Goal: Task Accomplishment & Management: Manage account settings

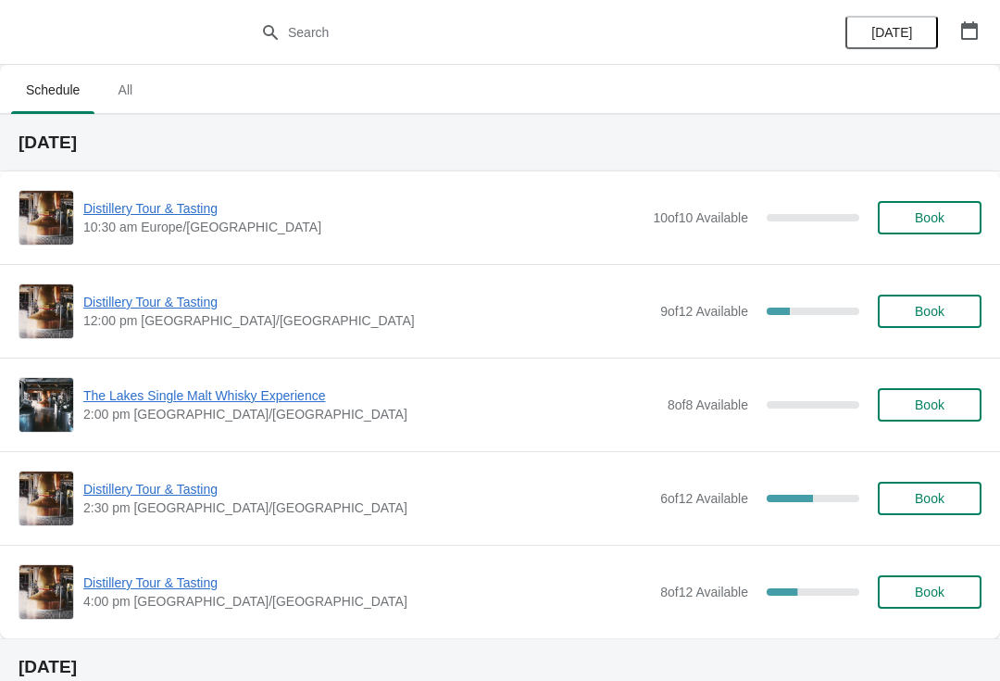
click at [191, 295] on span "Distillery Tour & Tasting" at bounding box center [367, 302] width 568 height 19
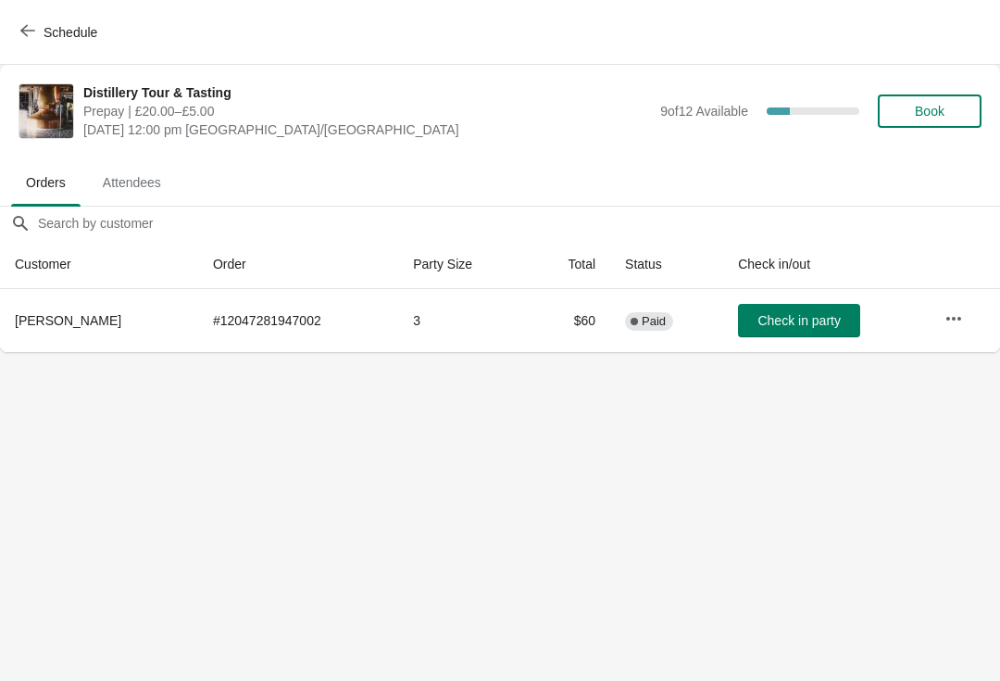
click at [962, 102] on button "Book" at bounding box center [930, 110] width 104 height 33
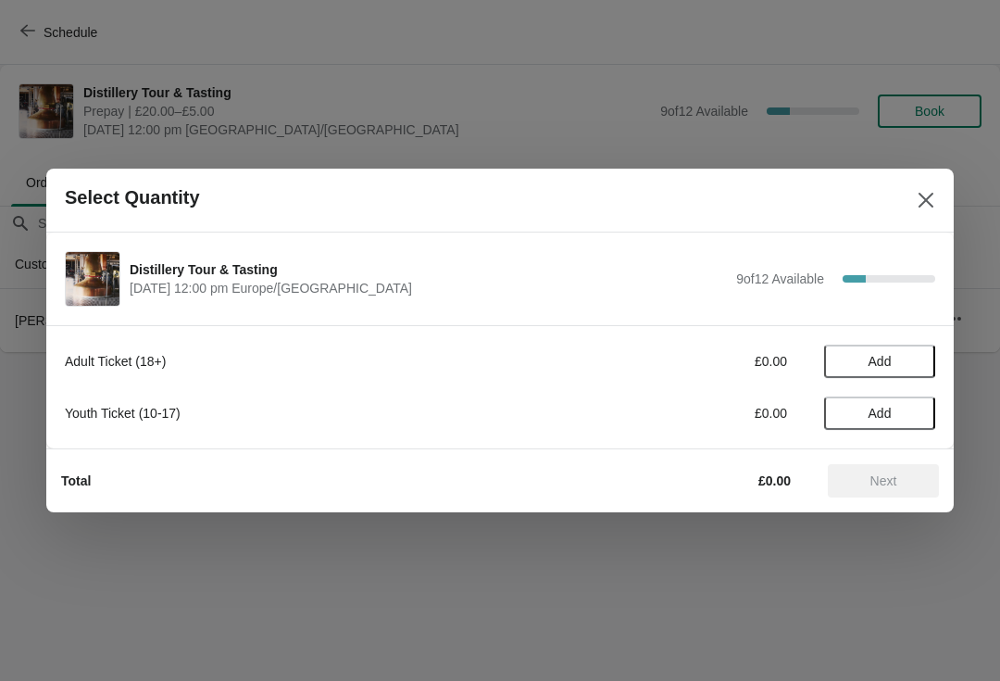
click at [893, 350] on button "Add" at bounding box center [879, 361] width 111 height 33
click at [931, 354] on div "1" at bounding box center [879, 361] width 111 height 19
click at [924, 354] on div "1" at bounding box center [879, 361] width 111 height 19
click at [910, 353] on icon at bounding box center [911, 361] width 19 height 19
click at [919, 465] on button "Next" at bounding box center [883, 480] width 111 height 33
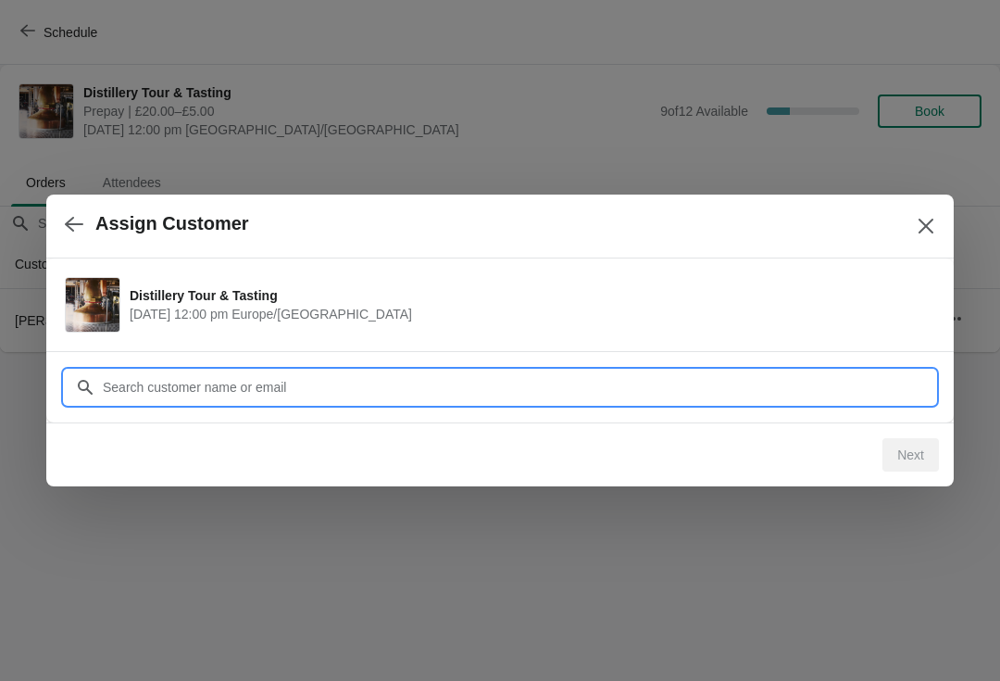
click at [825, 379] on input "Customer" at bounding box center [519, 386] width 834 height 33
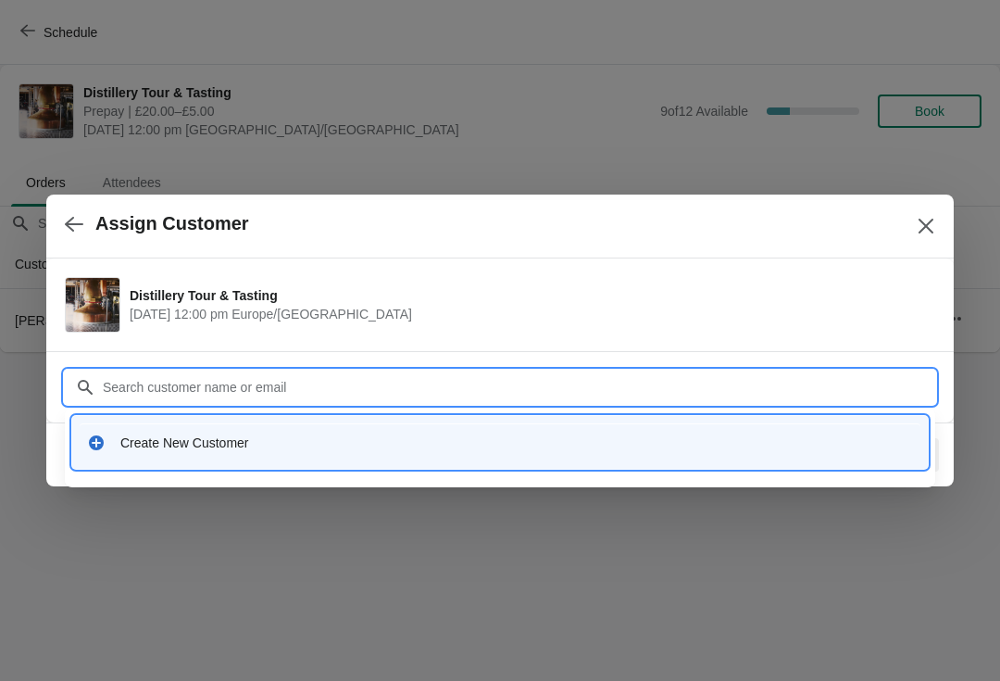
click at [252, 436] on div "Create New Customer" at bounding box center [516, 442] width 793 height 19
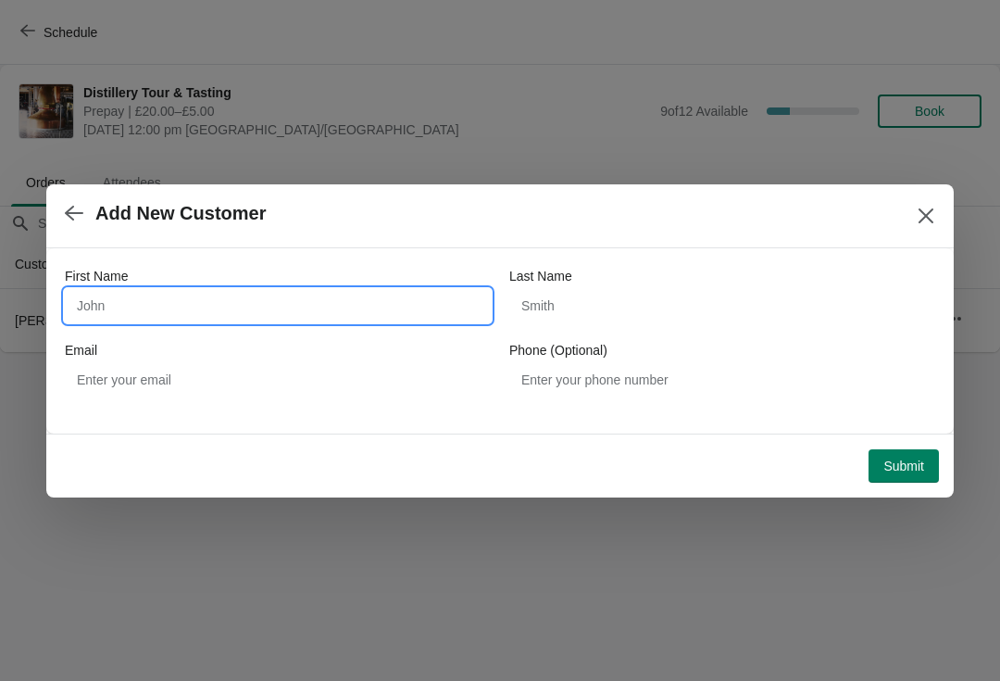
click at [199, 304] on input "First Name" at bounding box center [278, 305] width 426 height 33
type input "Julie"
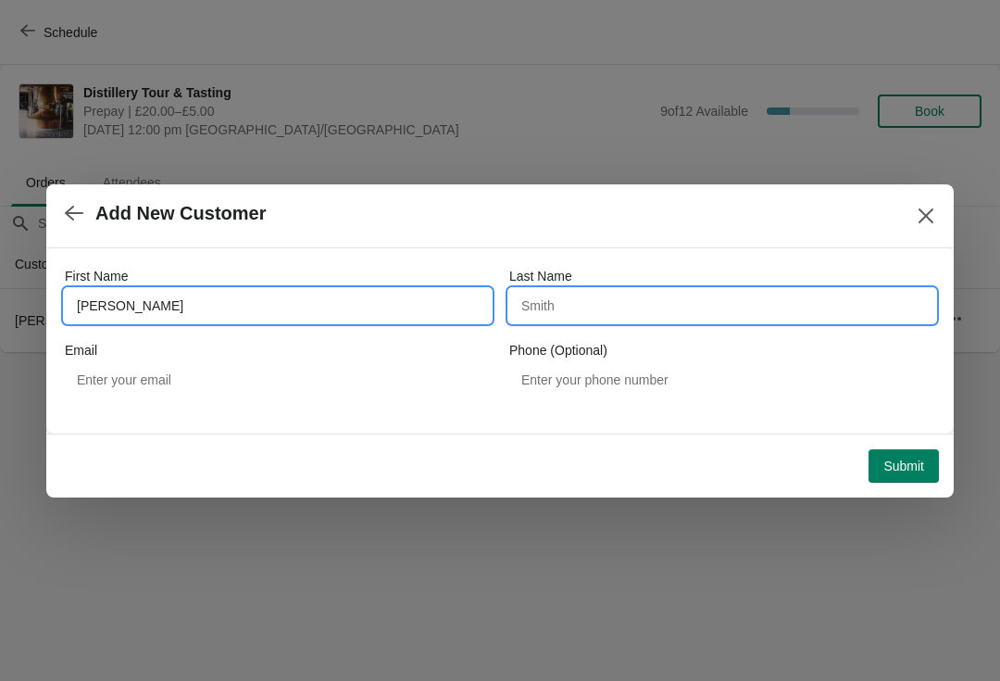
click at [673, 303] on input "Last Name" at bounding box center [722, 305] width 426 height 33
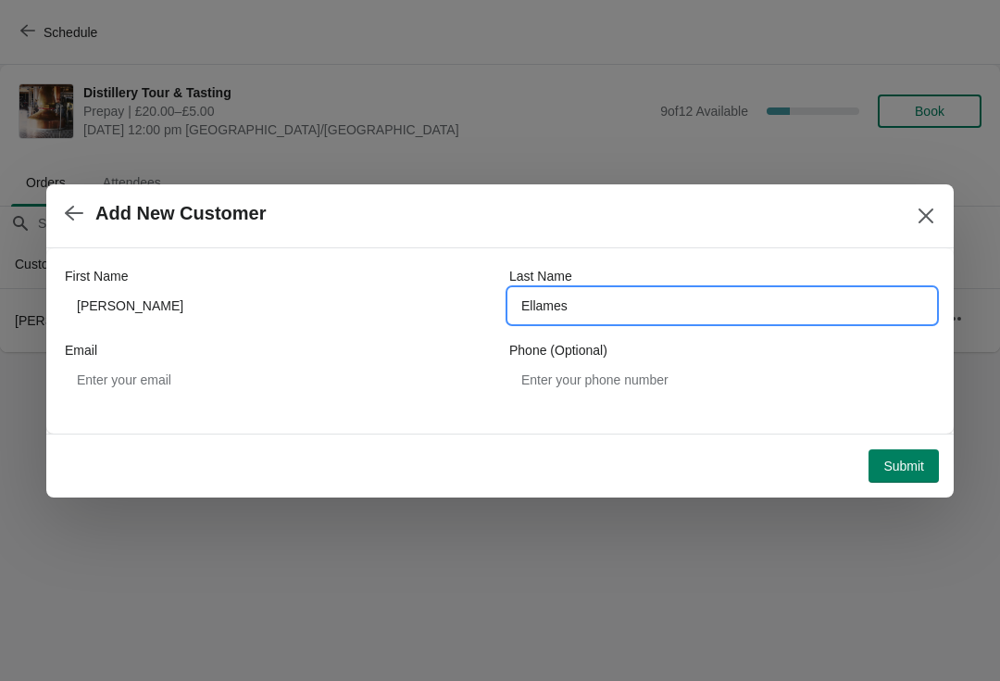
type input "Ellames"
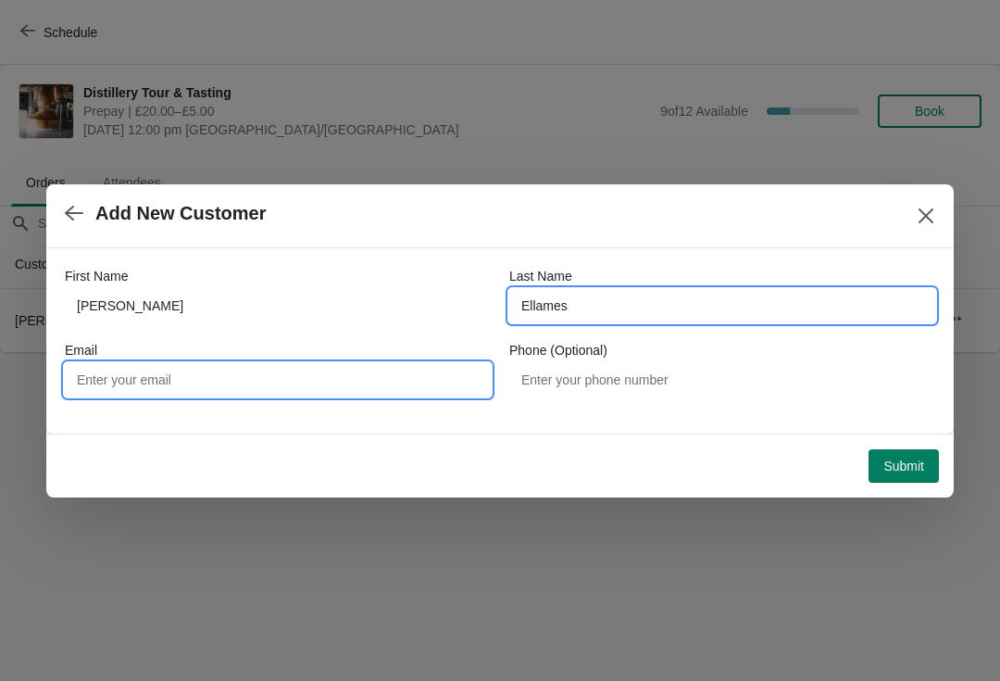
click at [248, 383] on input "Email" at bounding box center [278, 379] width 426 height 33
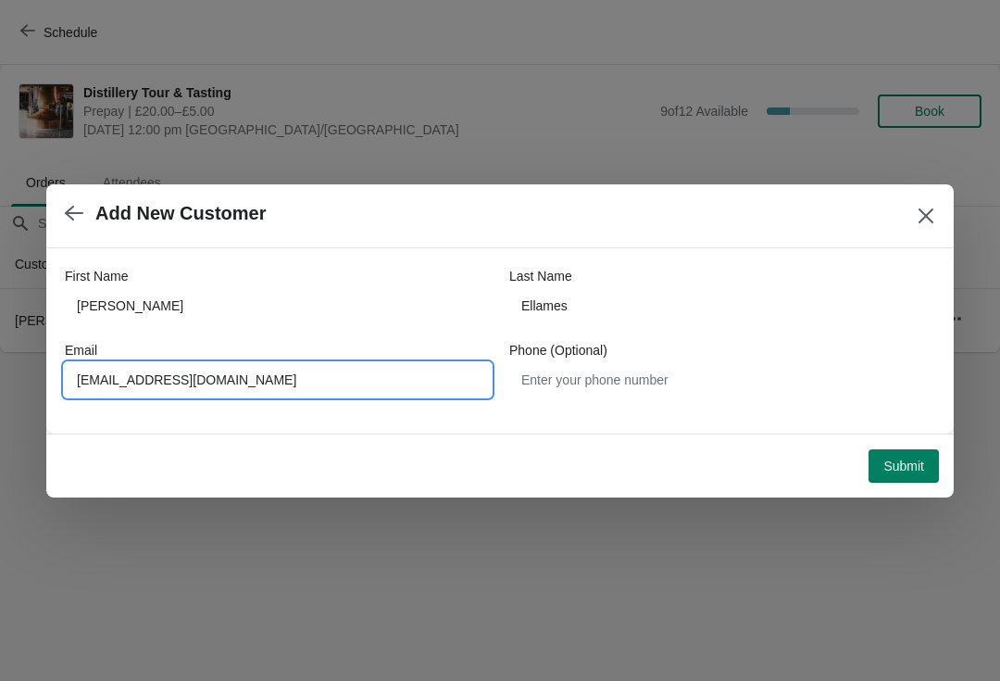
type input "G.e.ellames@btinternet.com"
click at [923, 450] on button "Submit" at bounding box center [904, 465] width 70 height 33
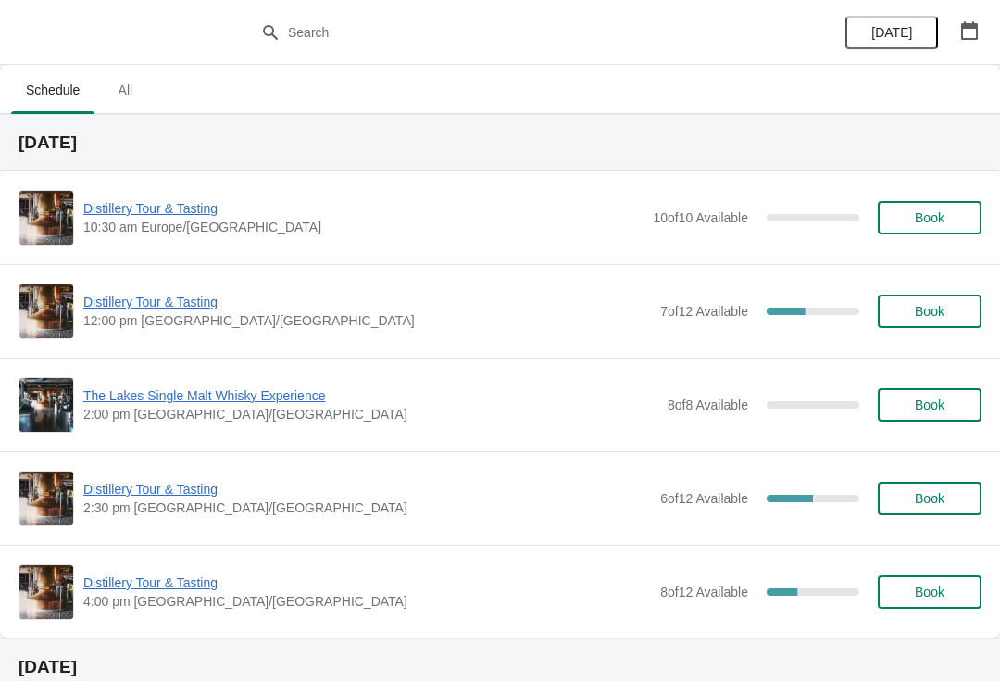
click at [149, 308] on span "Distillery Tour & Tasting" at bounding box center [367, 302] width 568 height 19
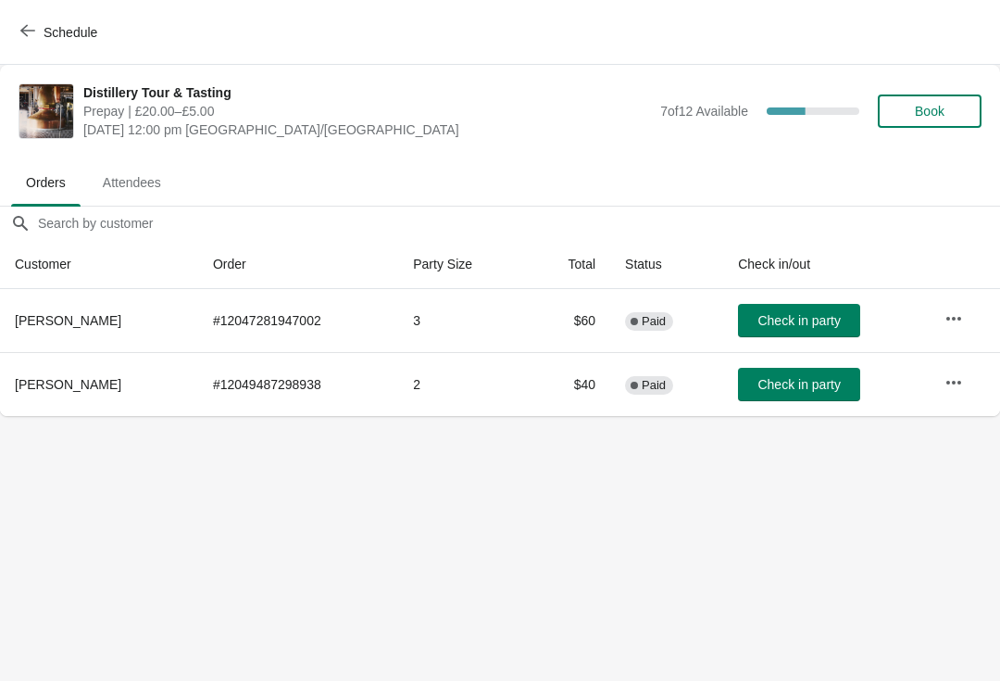
click at [835, 390] on button "Check in party" at bounding box center [799, 384] width 122 height 33
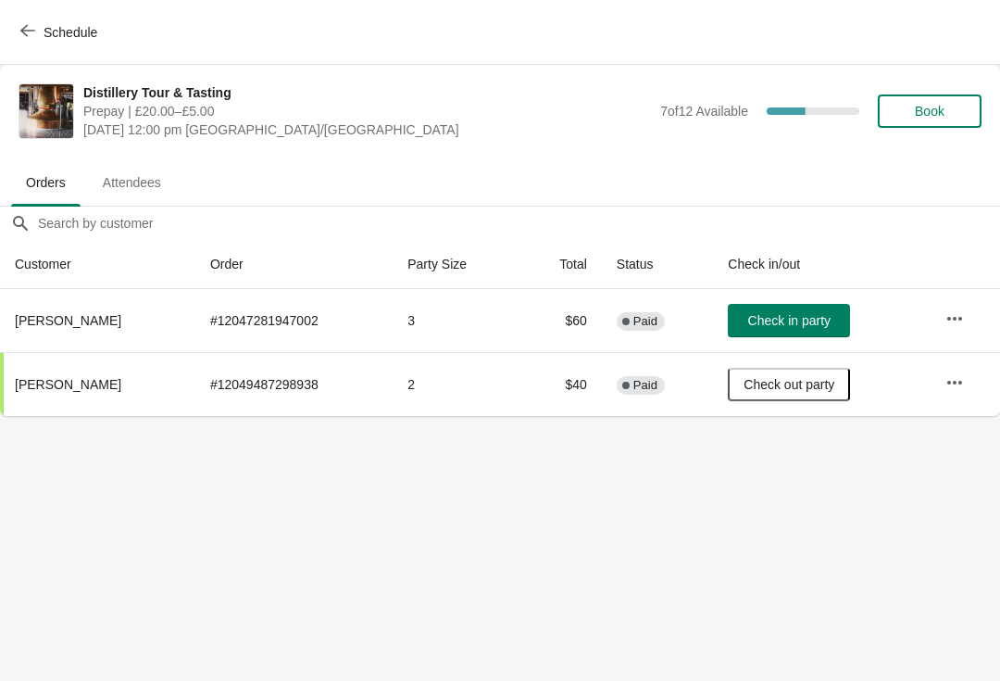
click at [949, 112] on span "Book" at bounding box center [930, 111] width 70 height 15
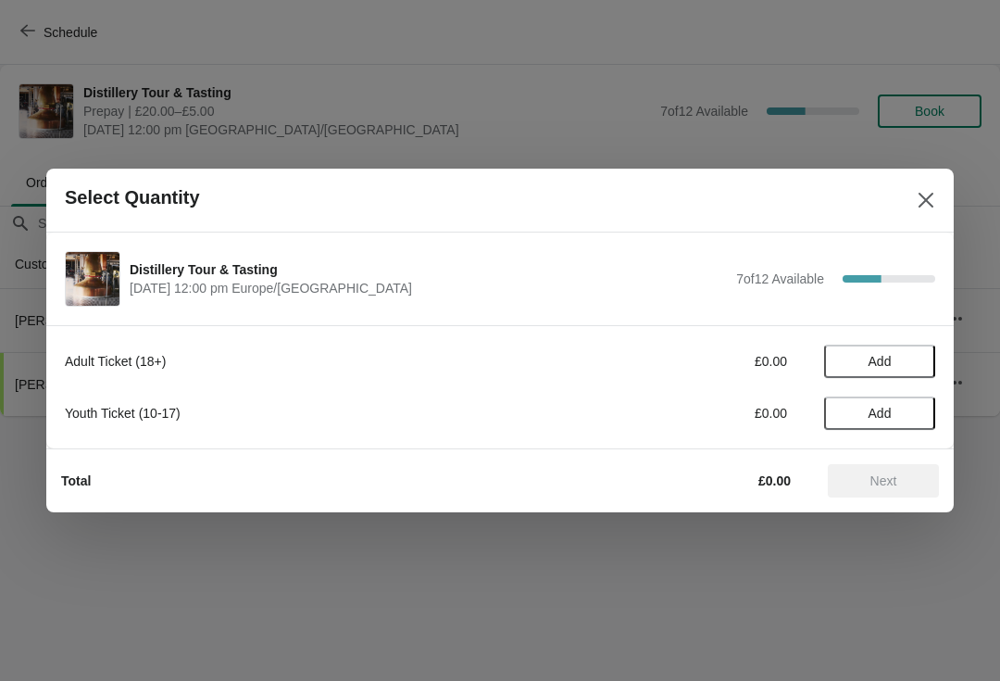
click at [912, 346] on button "Add" at bounding box center [879, 361] width 111 height 33
click at [918, 358] on icon at bounding box center [911, 361] width 19 height 19
click at [909, 469] on button "Next" at bounding box center [883, 480] width 111 height 33
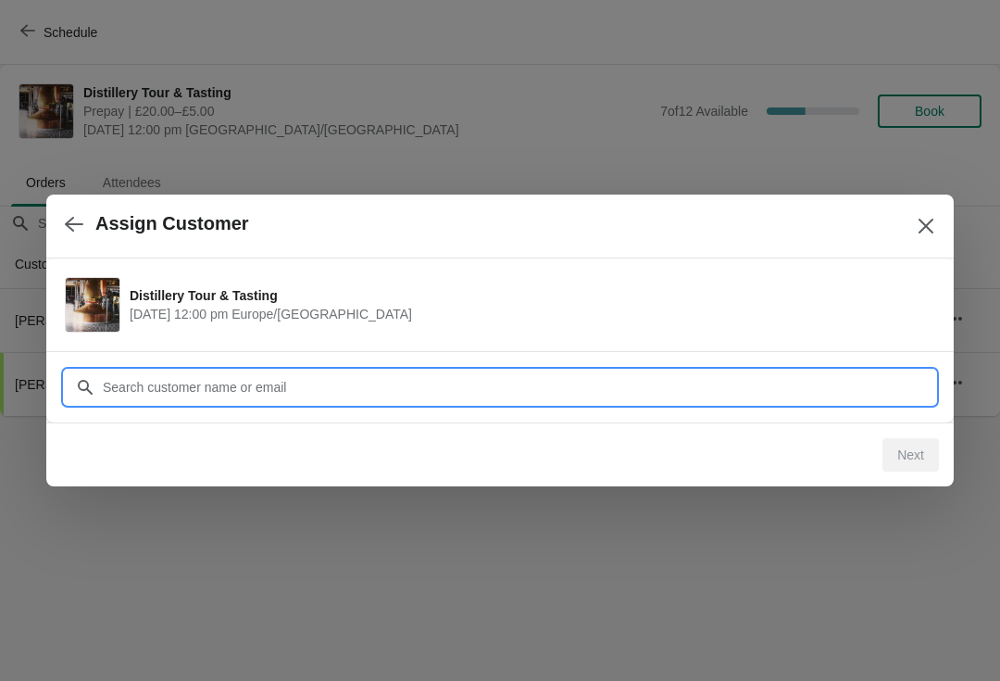
click at [376, 388] on input "Customer" at bounding box center [519, 386] width 834 height 33
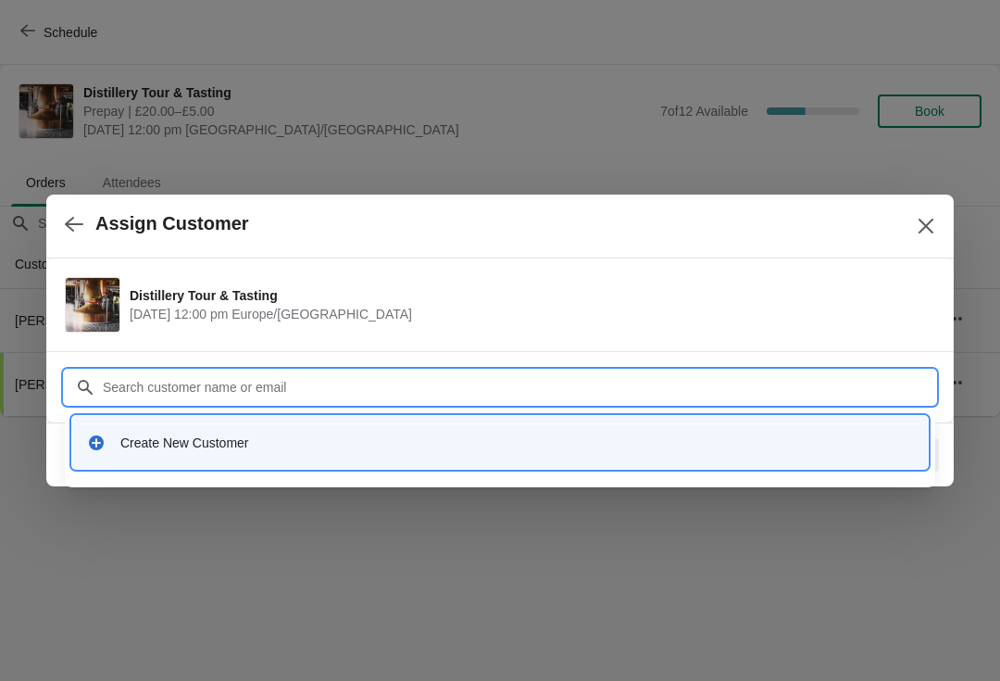
click at [260, 445] on div "Create New Customer" at bounding box center [516, 442] width 793 height 19
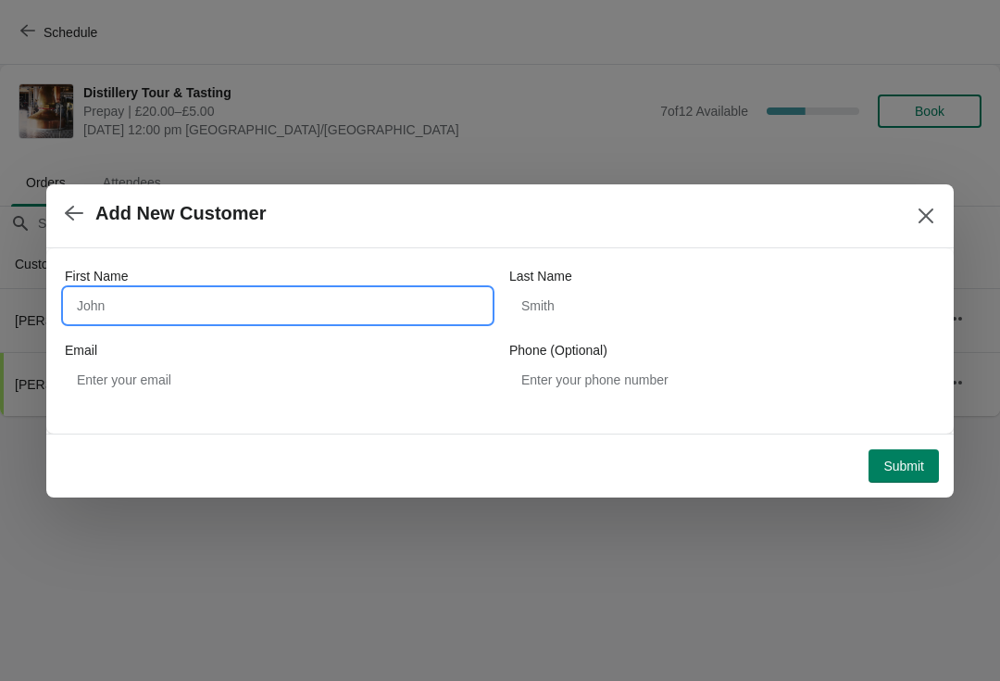
click at [182, 311] on input "First Name" at bounding box center [278, 305] width 426 height 33
type input "Ronald"
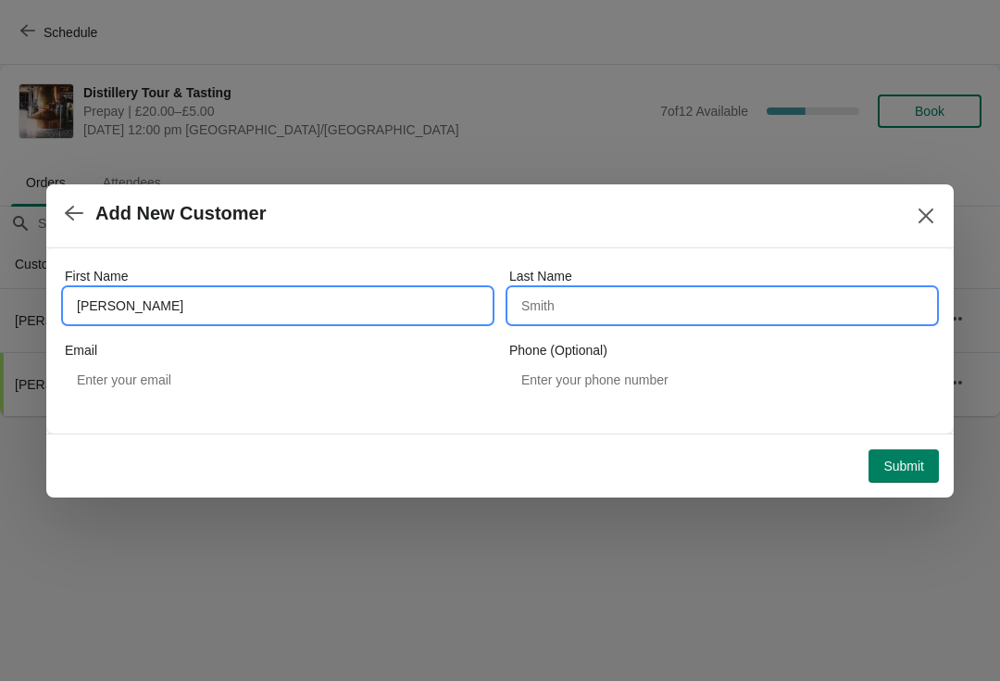
click at [625, 307] on input "Last Name" at bounding box center [722, 305] width 426 height 33
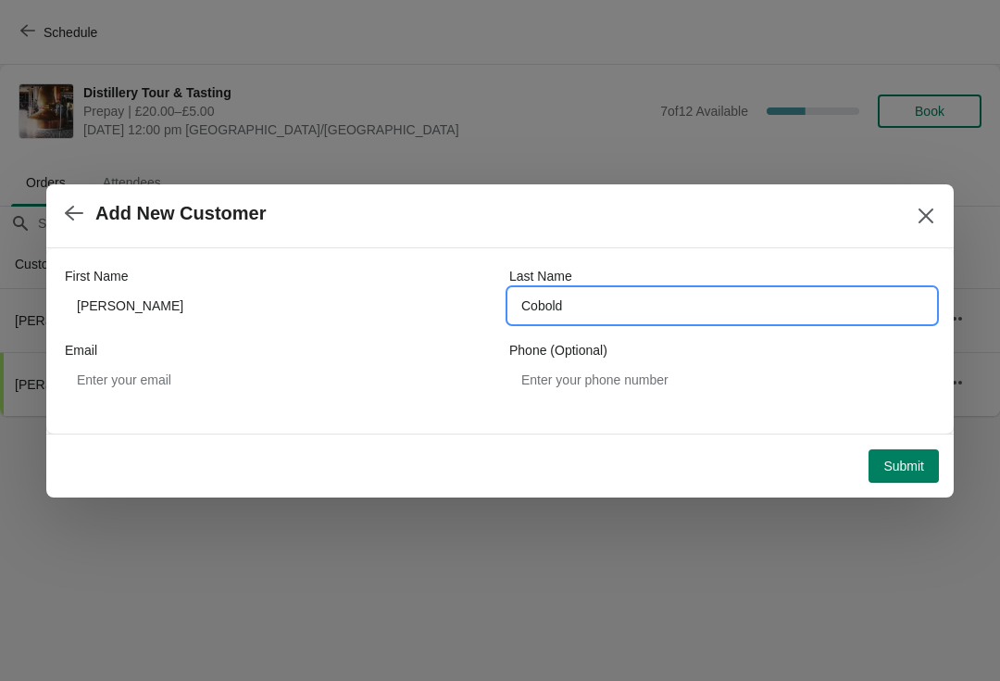
type input "Cobold"
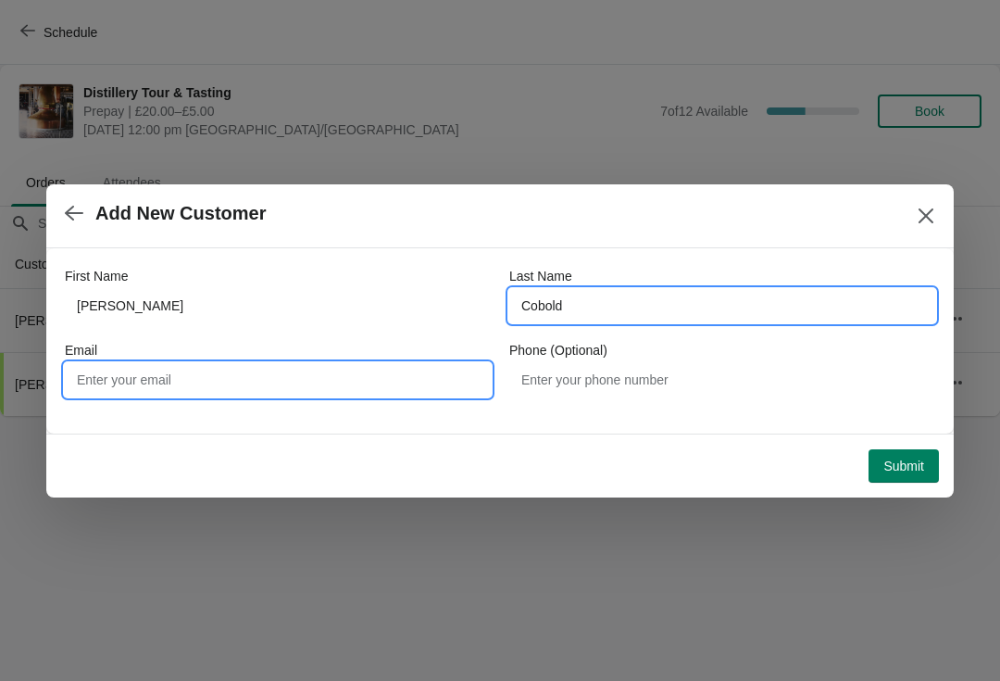
click at [343, 378] on input "Email" at bounding box center [278, 379] width 426 height 33
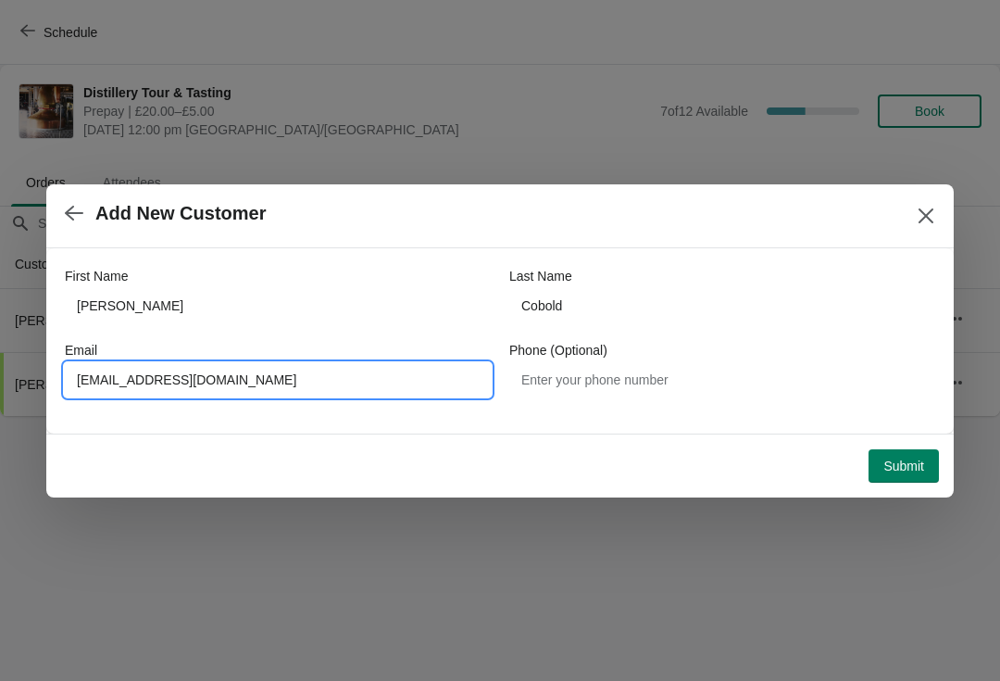
type input "Canjan@aol.com"
click at [922, 464] on span "Submit" at bounding box center [904, 465] width 41 height 15
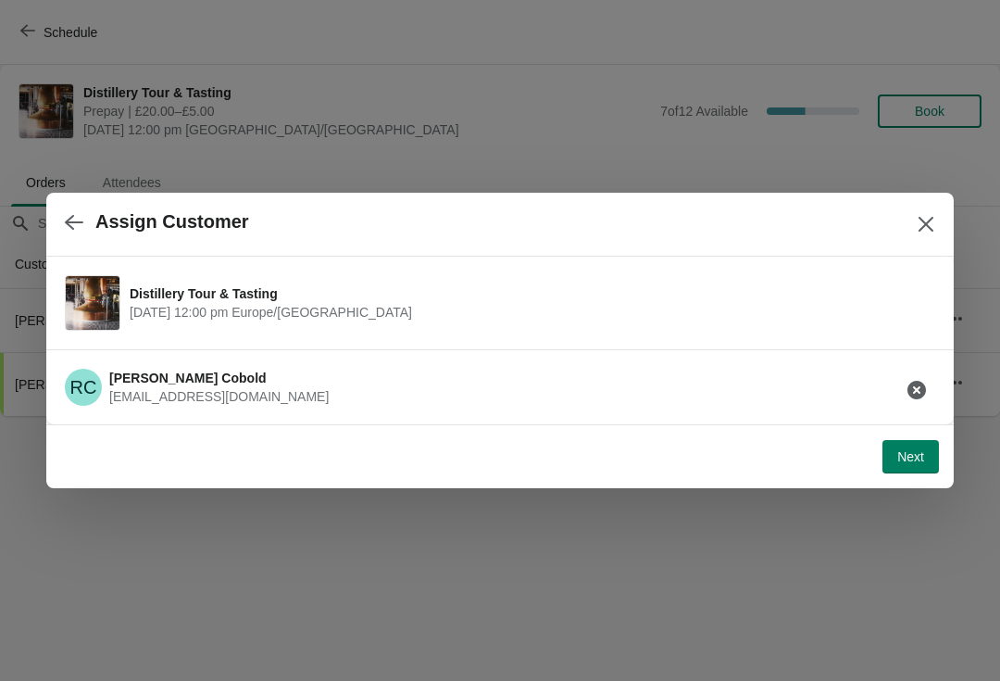
click at [897, 470] on button "Next" at bounding box center [911, 456] width 56 height 33
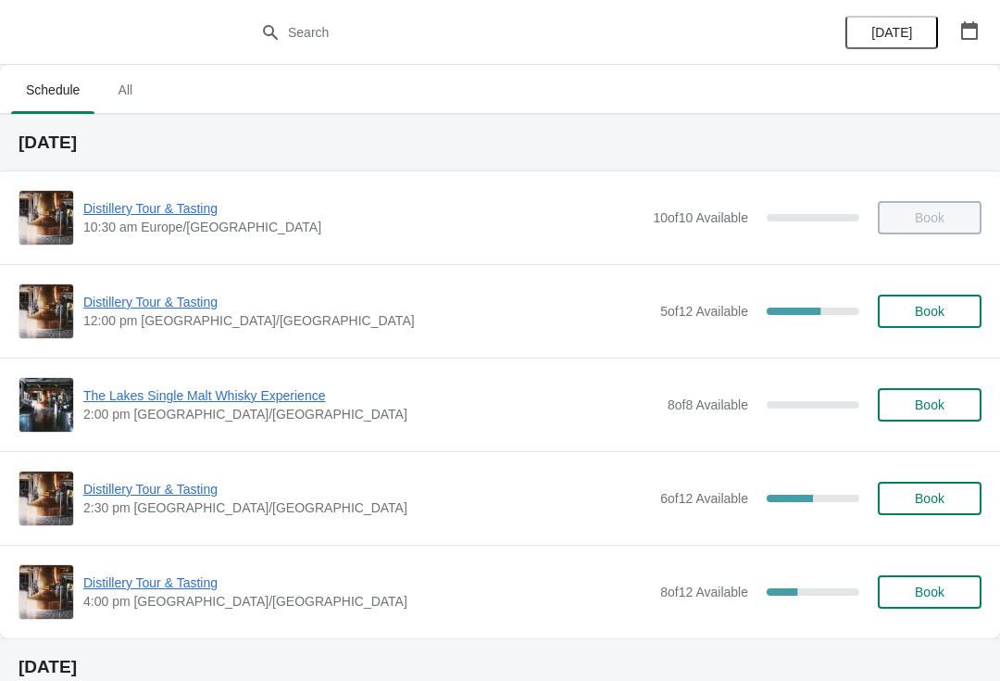
click at [135, 295] on span "Distillery Tour & Tasting" at bounding box center [367, 302] width 568 height 19
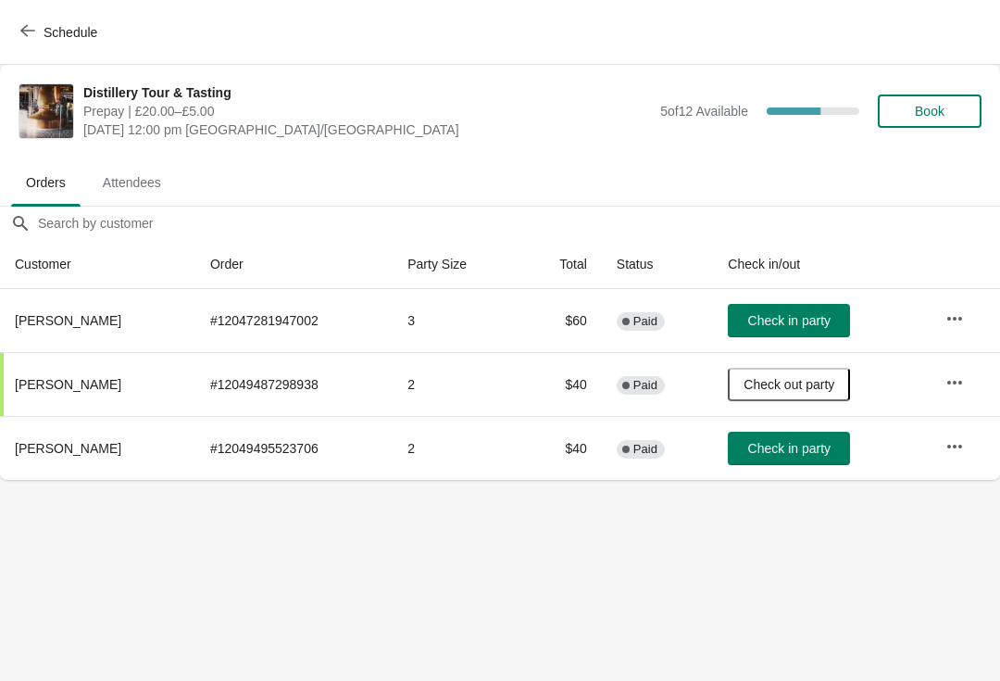
click at [787, 439] on button "Check in party" at bounding box center [789, 448] width 122 height 33
click at [779, 310] on button "Check in party" at bounding box center [789, 320] width 122 height 33
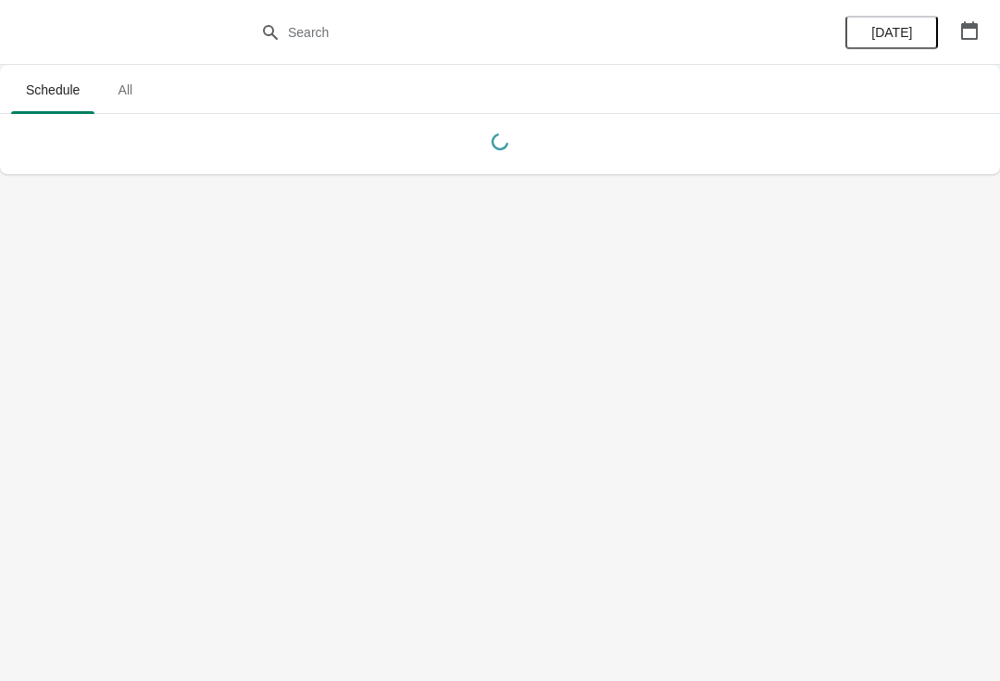
click at [913, 22] on button "[DATE]" at bounding box center [892, 32] width 93 height 33
click at [973, 24] on icon "button" at bounding box center [969, 30] width 17 height 19
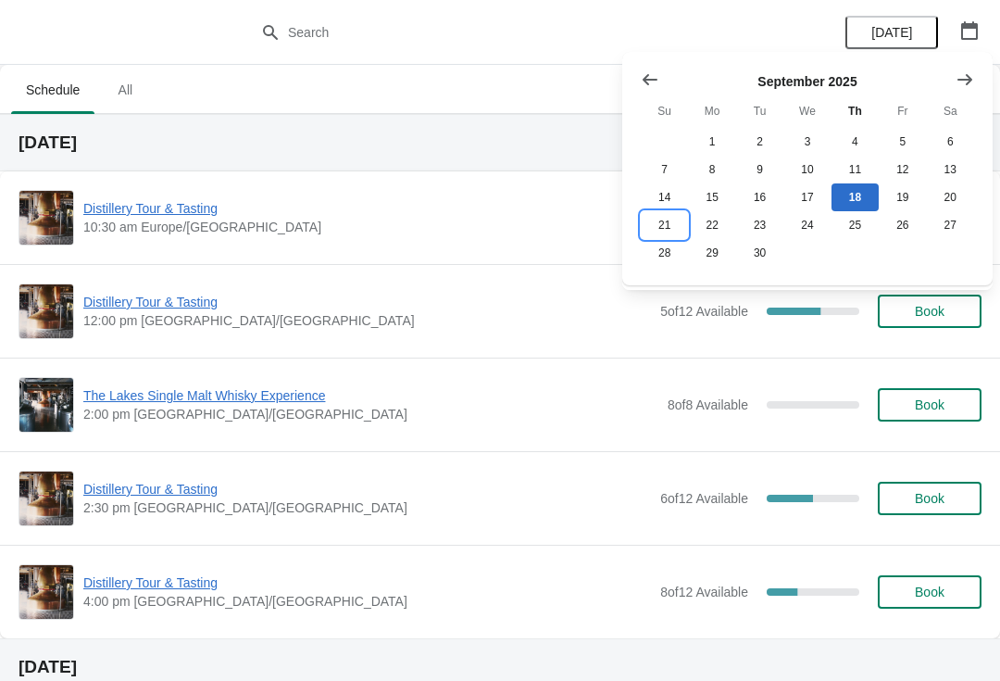
click at [659, 226] on button "21" at bounding box center [664, 225] width 47 height 28
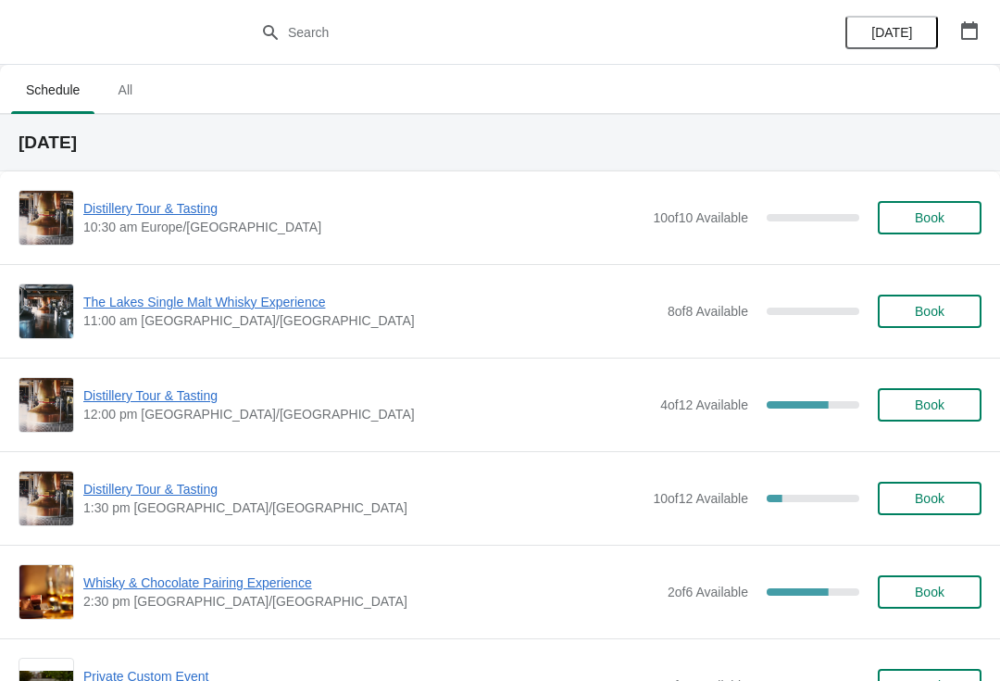
click at [174, 490] on span "Distillery Tour & Tasting" at bounding box center [363, 489] width 560 height 19
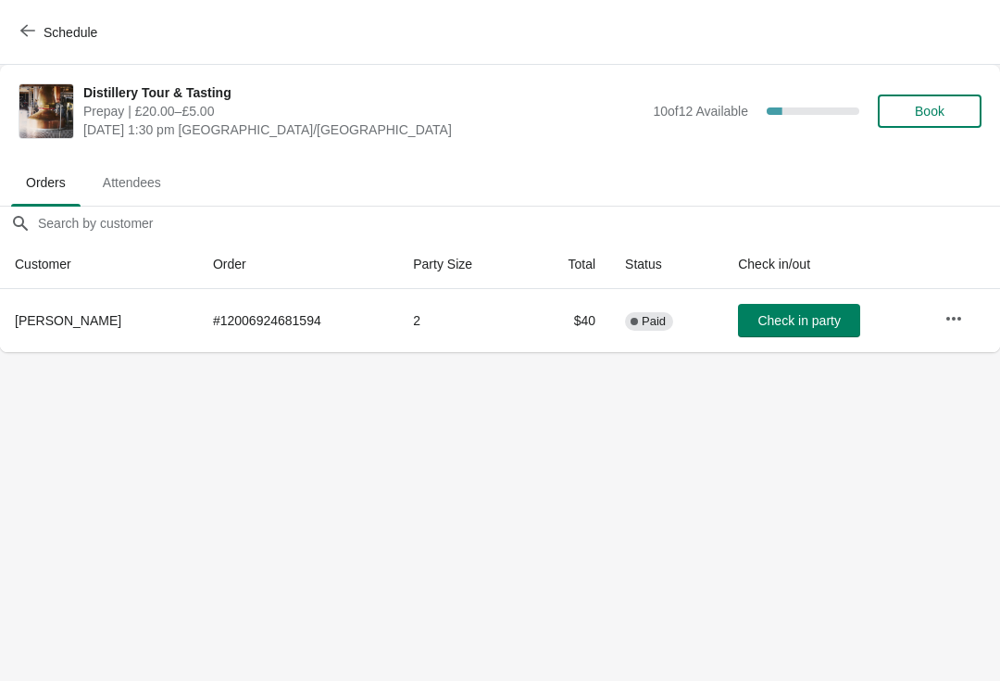
click at [947, 100] on button "Book" at bounding box center [930, 110] width 104 height 33
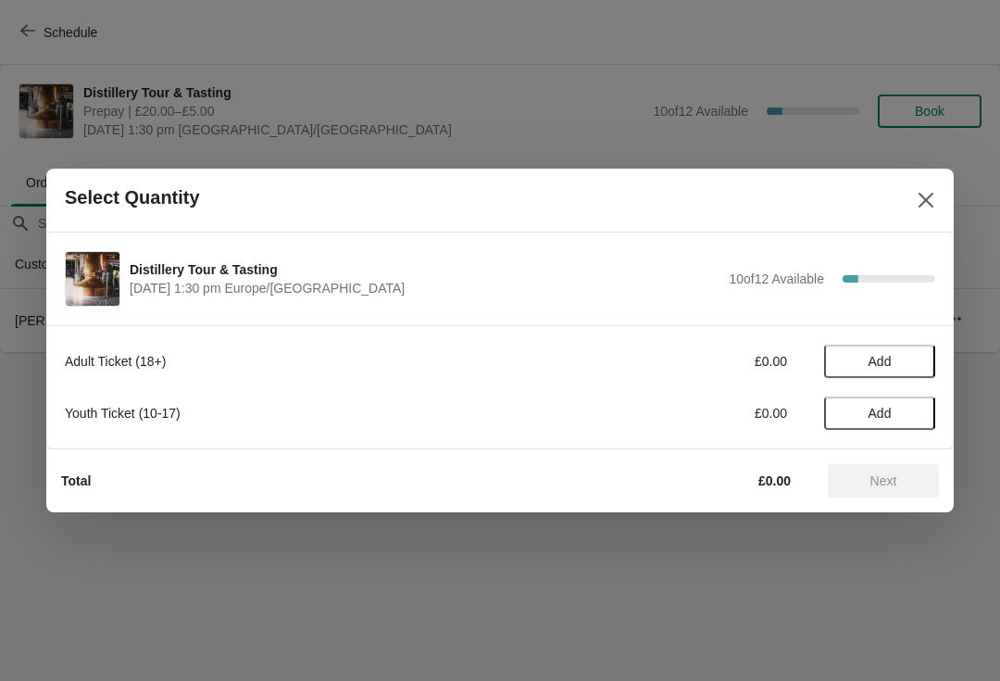
click at [890, 346] on button "Add" at bounding box center [879, 361] width 111 height 33
click at [905, 357] on icon at bounding box center [911, 361] width 19 height 19
click at [908, 356] on icon at bounding box center [911, 361] width 19 height 19
click at [897, 487] on span "Next" at bounding box center [884, 480] width 27 height 15
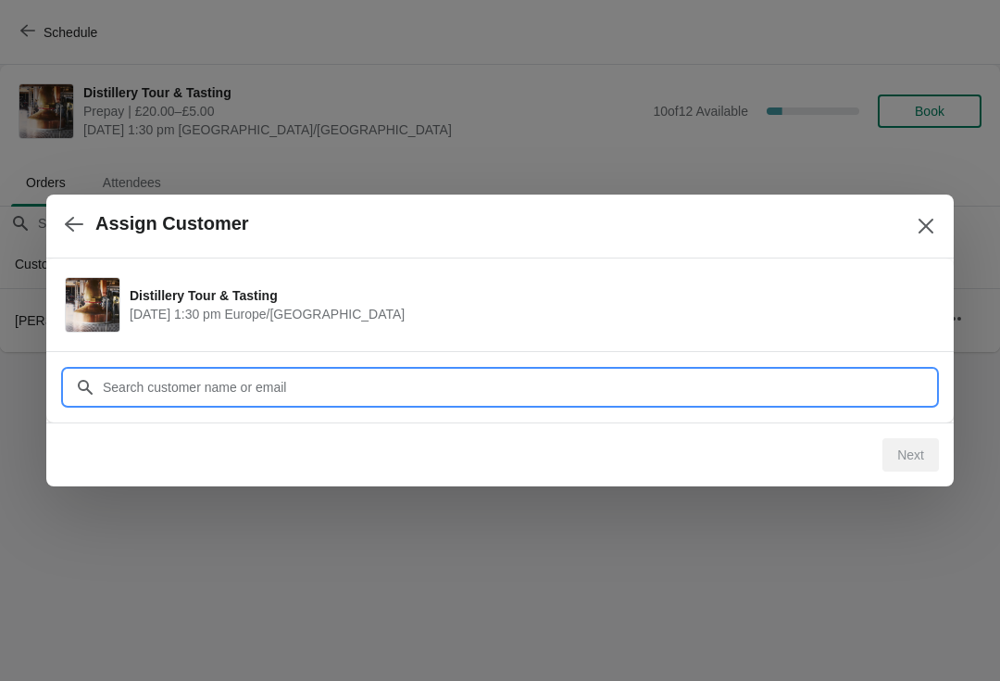
click at [332, 377] on input "Customer" at bounding box center [519, 386] width 834 height 33
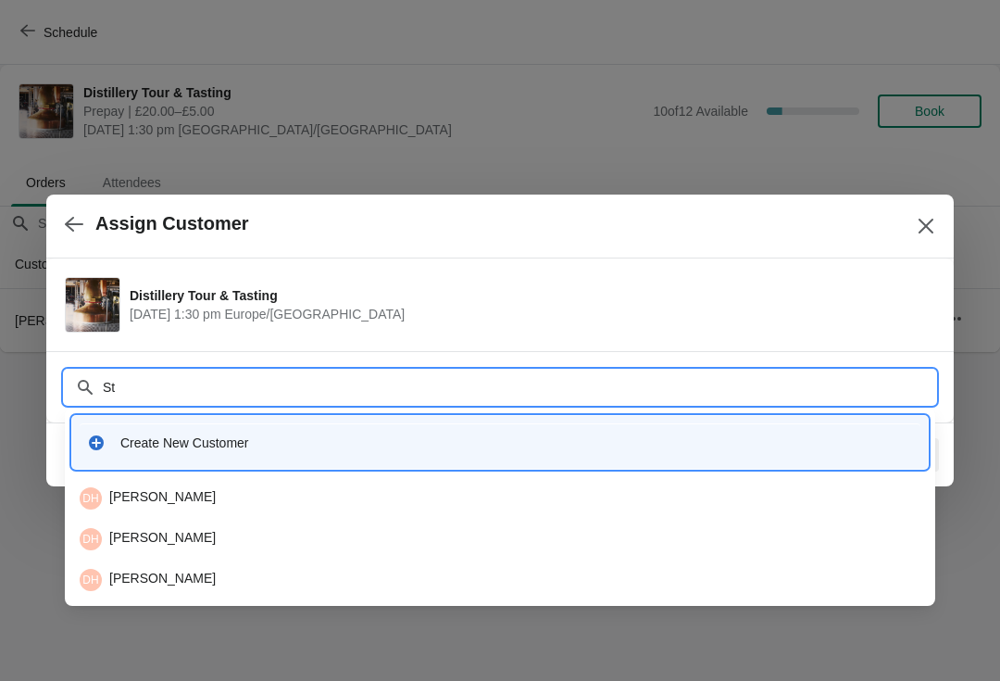
type input "S"
type input "Alstrick"
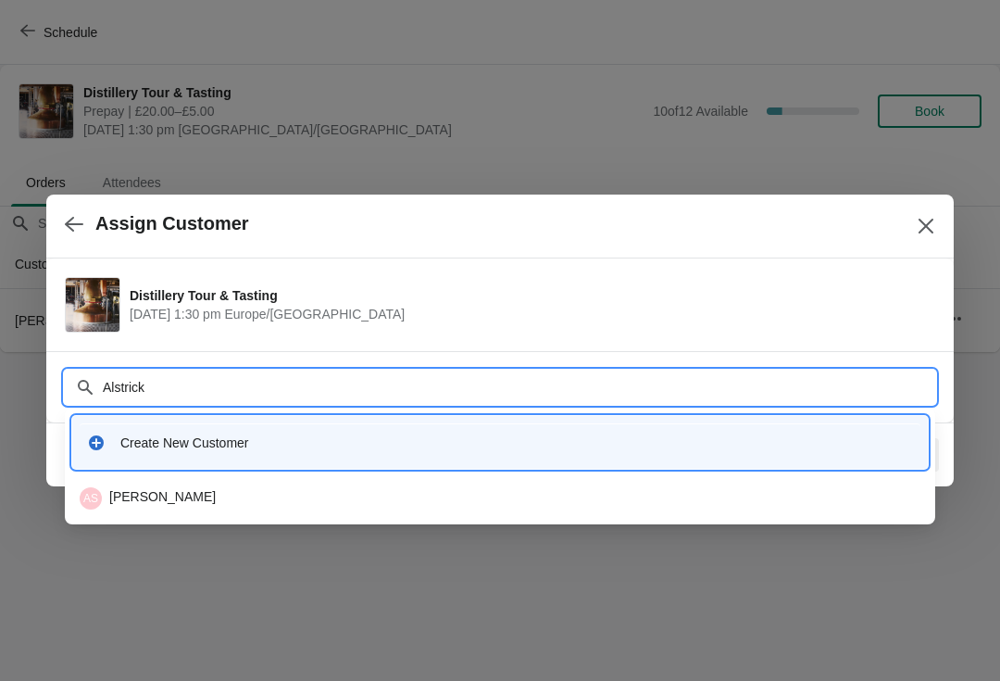
click at [139, 499] on div "AS Alison Strick" at bounding box center [500, 498] width 841 height 22
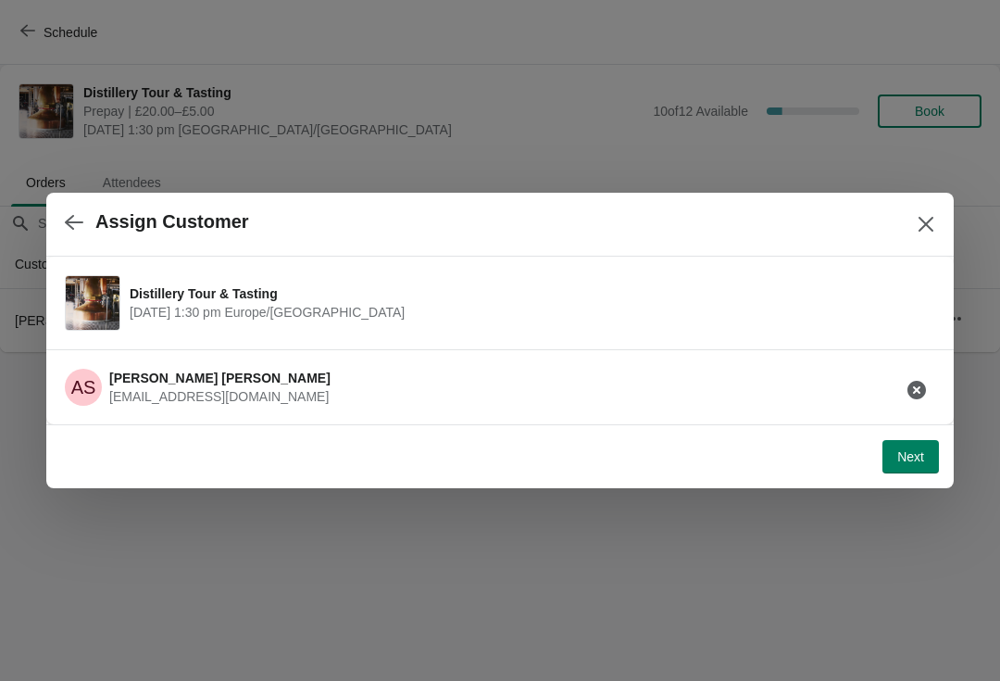
click at [910, 462] on span "Next" at bounding box center [910, 456] width 27 height 15
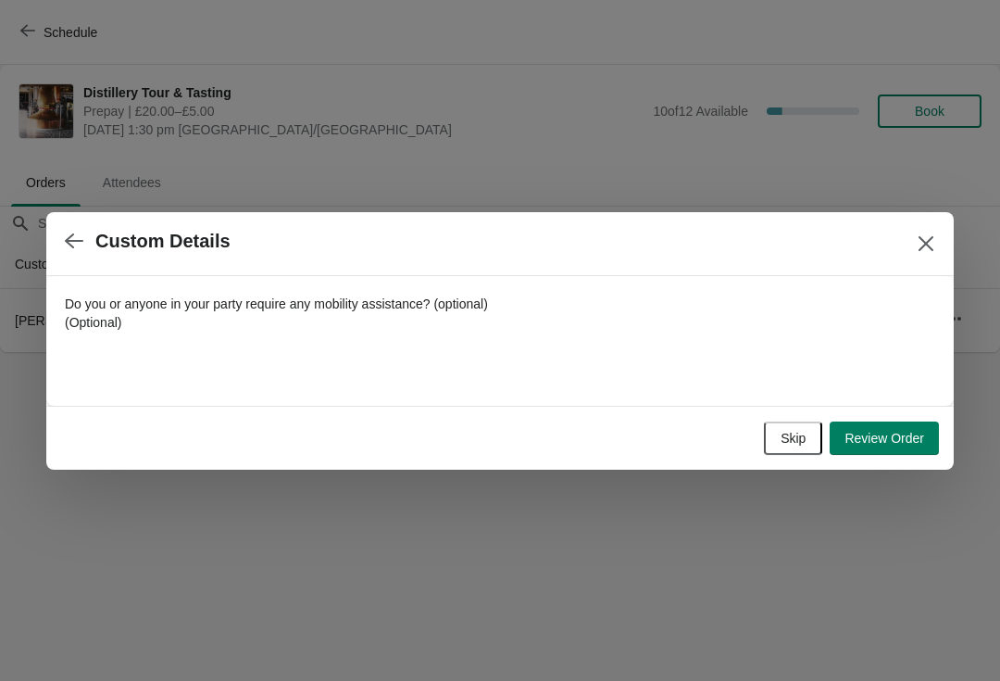
click at [784, 432] on span "Skip" at bounding box center [793, 438] width 25 height 15
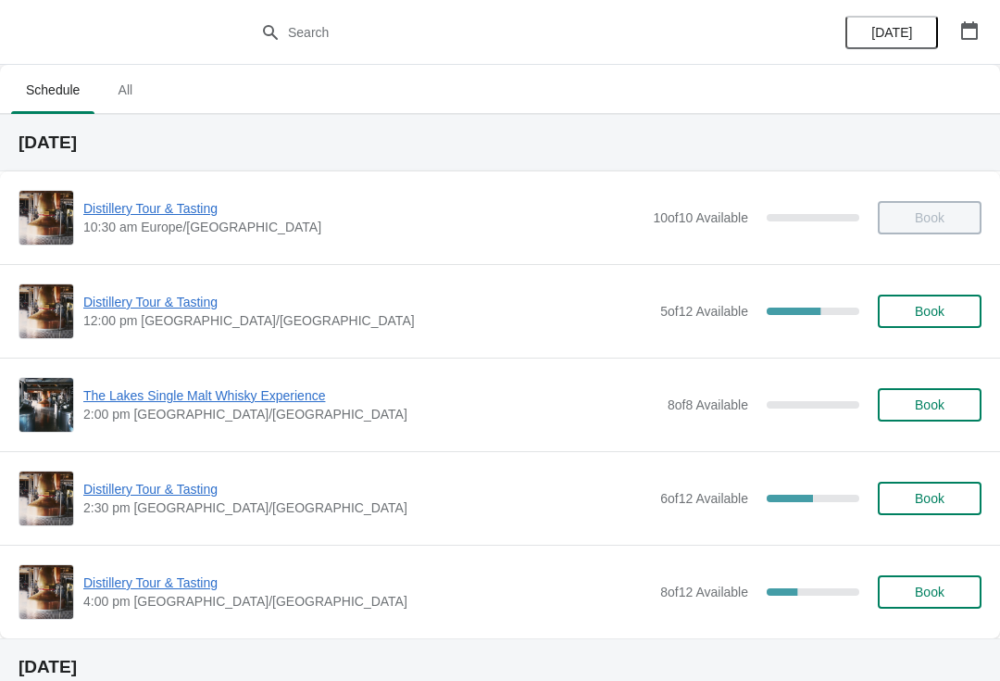
click at [966, 39] on icon "button" at bounding box center [969, 30] width 17 height 19
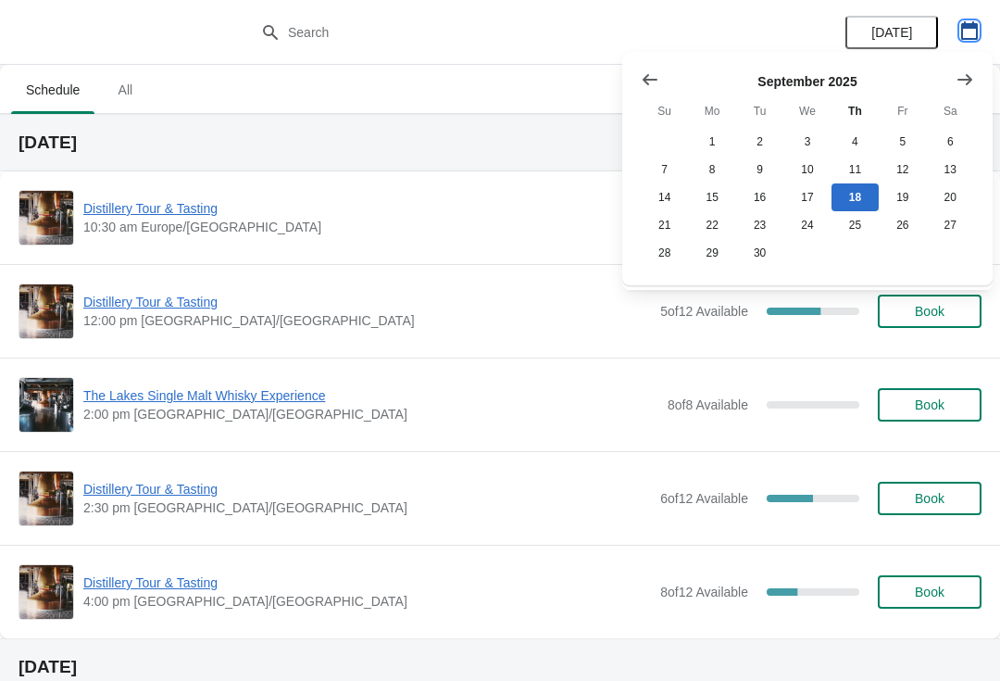
click at [969, 33] on icon "button" at bounding box center [969, 30] width 19 height 19
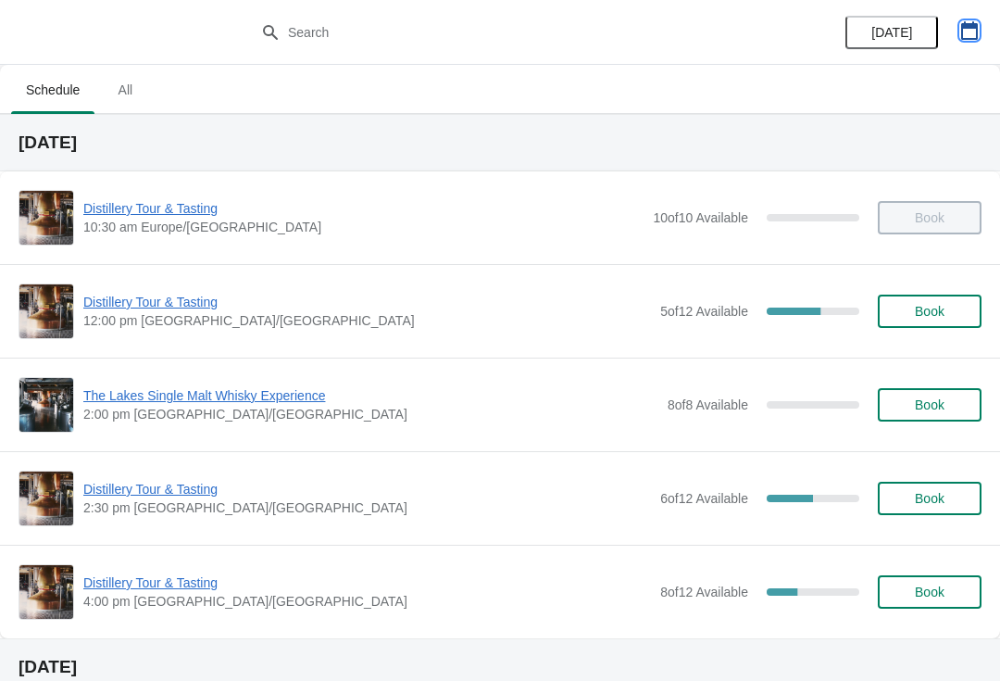
click at [967, 29] on icon "button" at bounding box center [969, 30] width 19 height 19
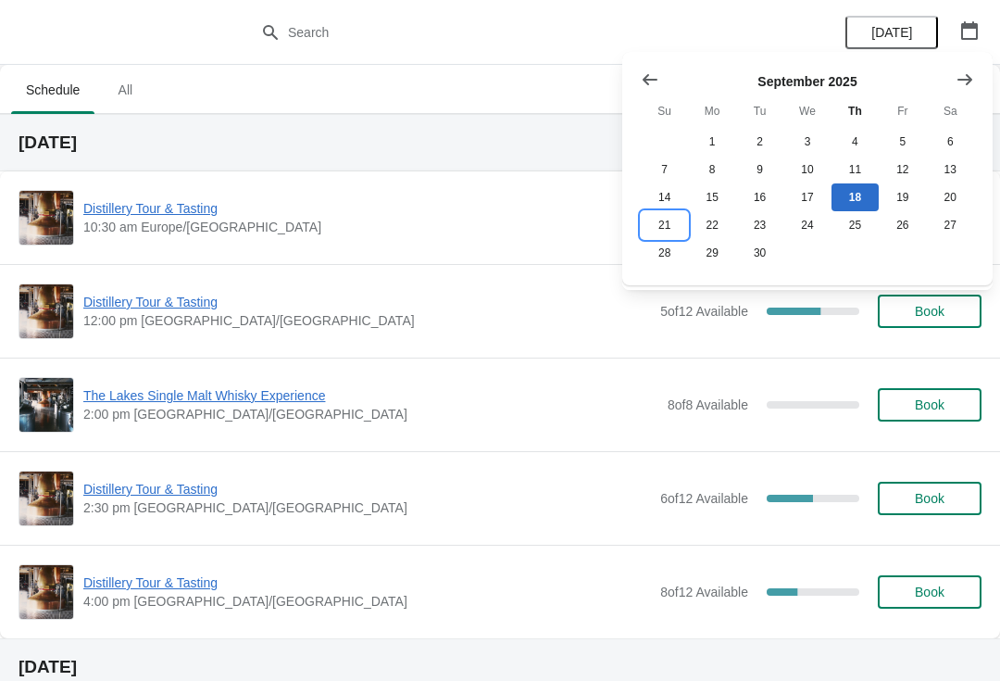
click at [667, 234] on button "21" at bounding box center [664, 225] width 47 height 28
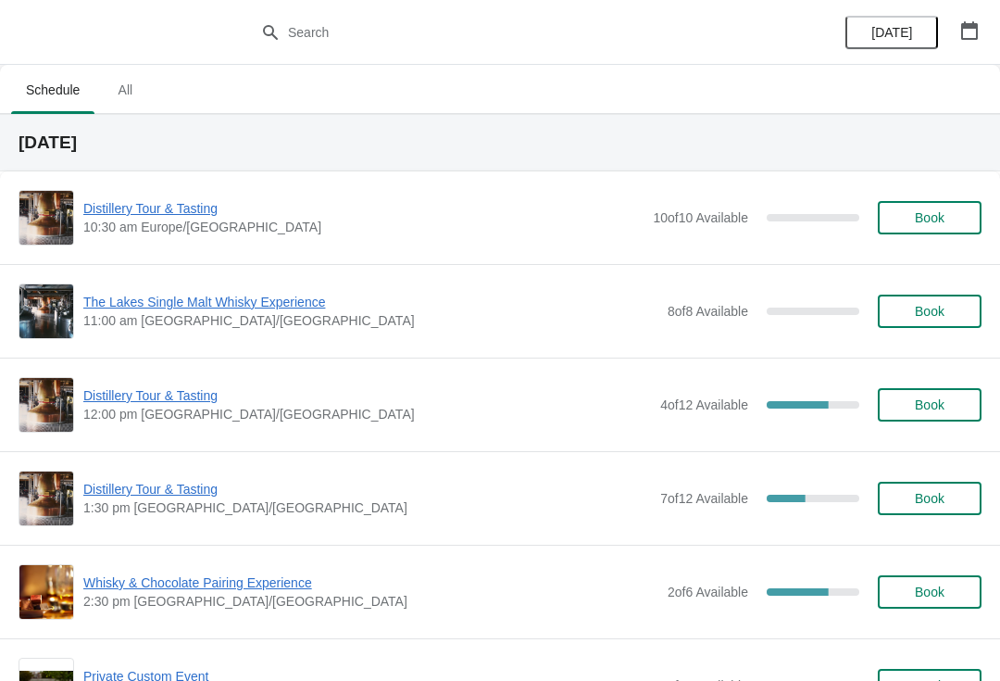
click at [178, 487] on span "Distillery Tour & Tasting" at bounding box center [367, 489] width 568 height 19
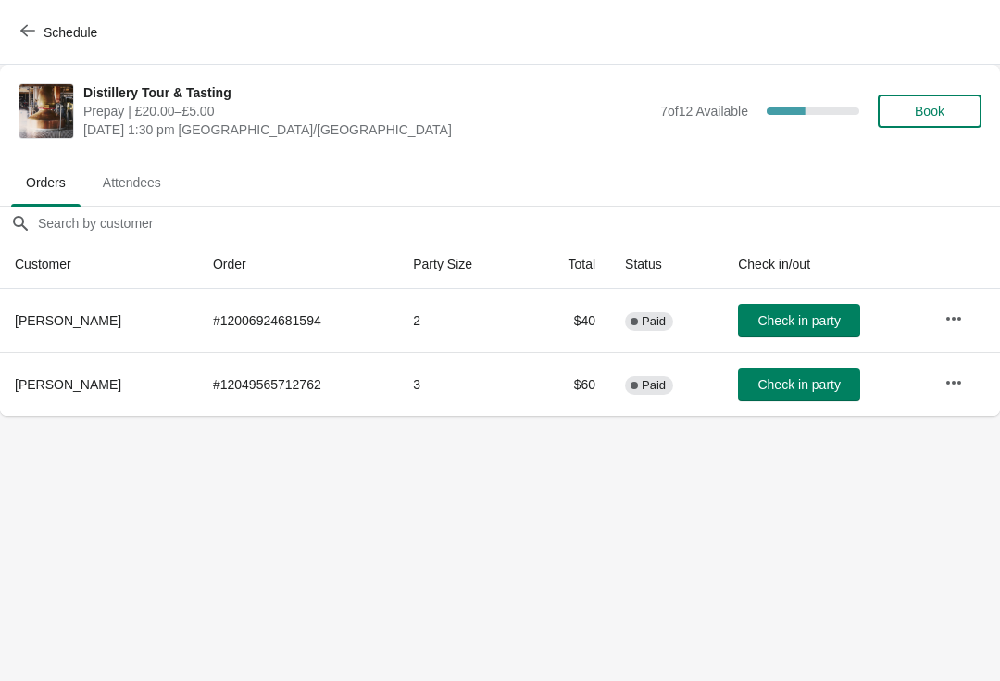
click at [955, 380] on icon "button" at bounding box center [954, 382] width 19 height 19
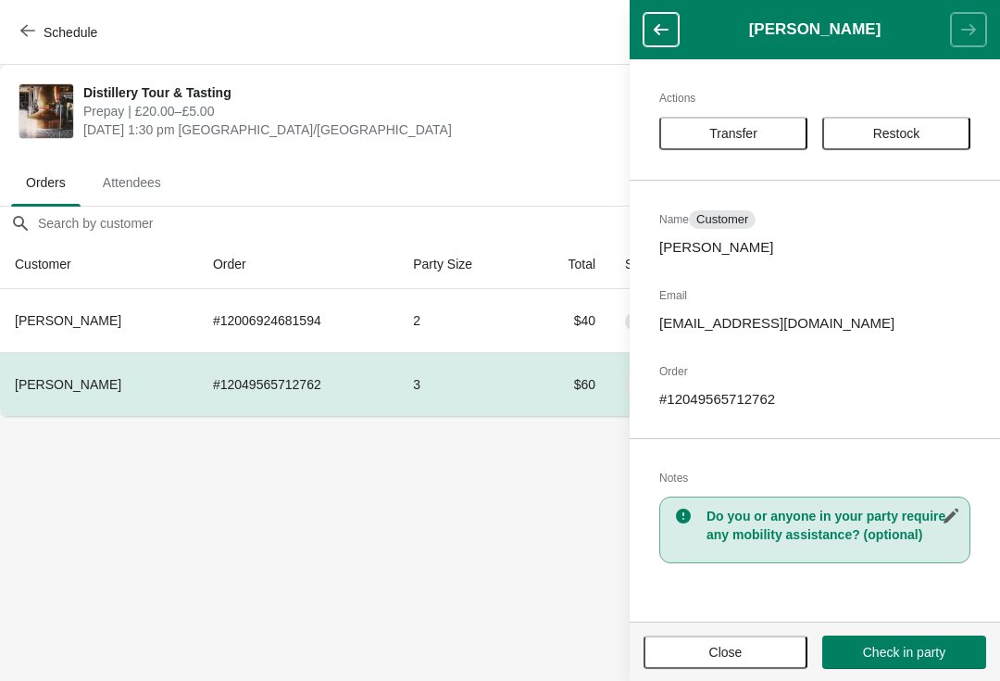
click at [939, 530] on button "button" at bounding box center [950, 515] width 33 height 33
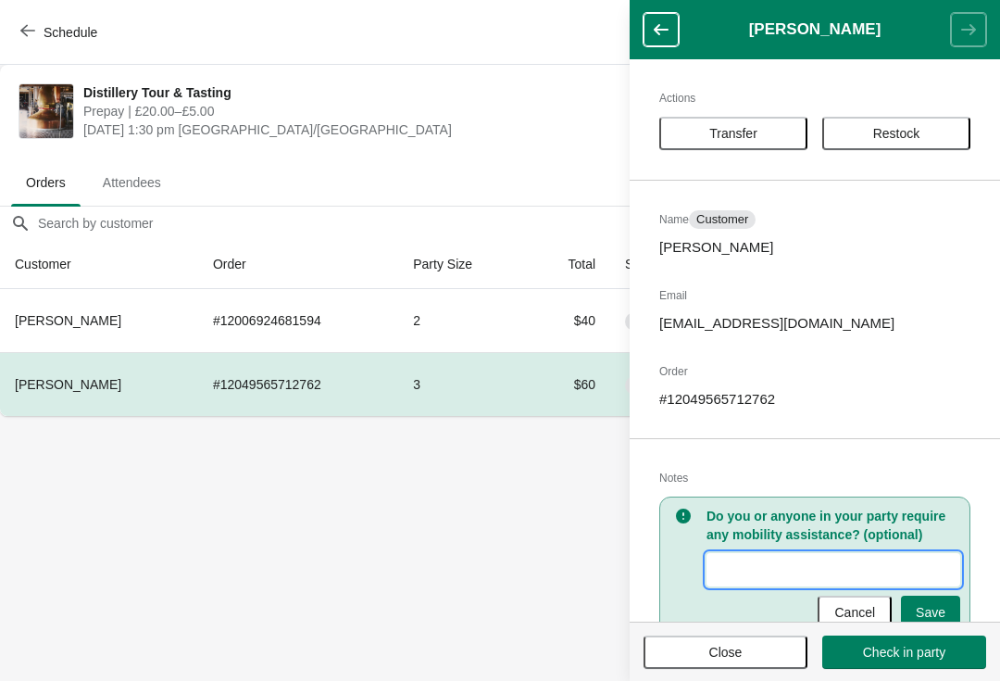
click at [743, 568] on input "New Value" at bounding box center [834, 569] width 254 height 33
type input "Needs to pay £20 gift card"
click at [934, 611] on span "Save" at bounding box center [931, 612] width 30 height 15
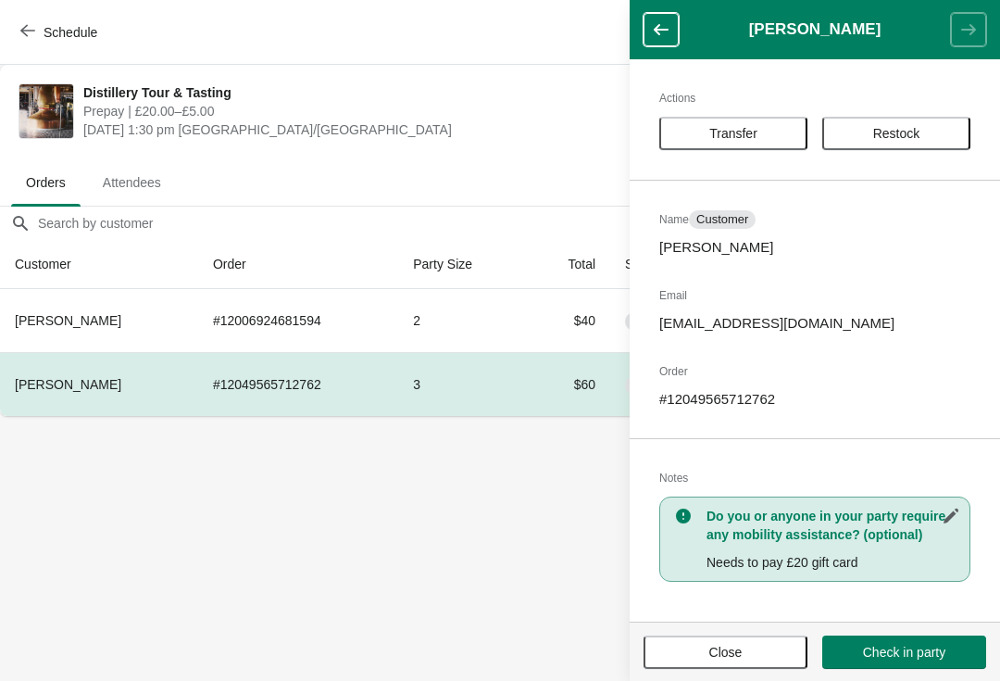
click at [301, 381] on td "# 12049565712762" at bounding box center [298, 384] width 200 height 64
click at [749, 649] on span "Close" at bounding box center [725, 652] width 131 height 15
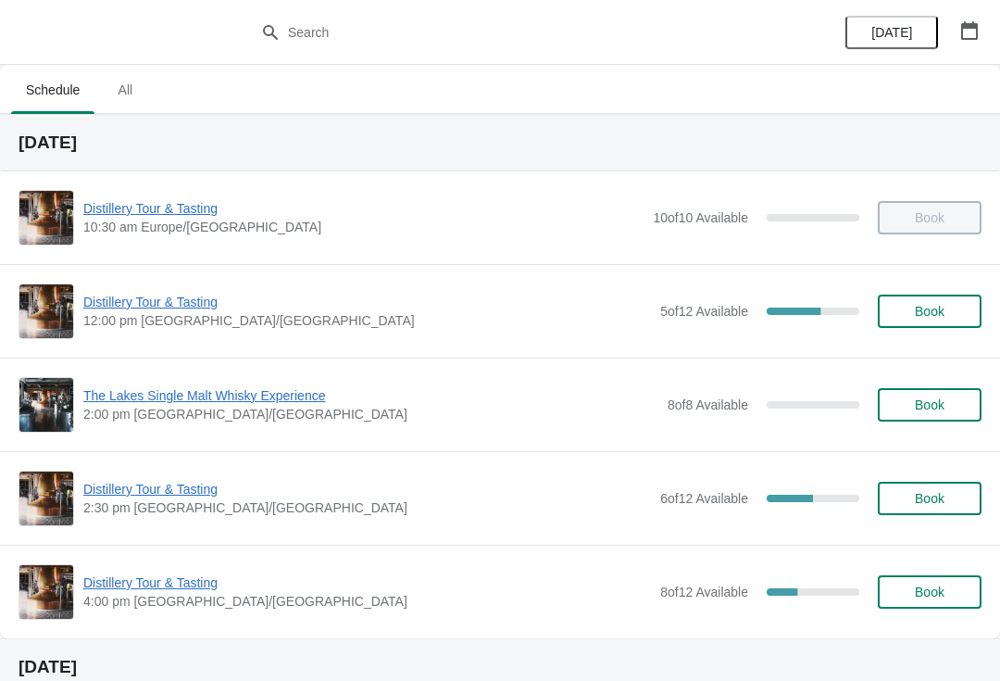
click at [164, 305] on span "Distillery Tour & Tasting" at bounding box center [367, 302] width 568 height 19
